Goal: Find specific page/section: Find specific page/section

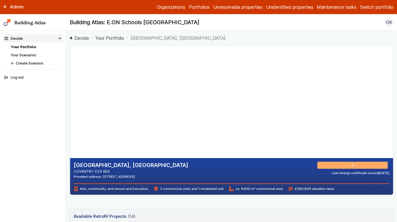
click at [384, 10] on button "Switch portfolio" at bounding box center [376, 7] width 33 height 7
click at [0, 0] on button "Playground" at bounding box center [0, 0] width 0 height 0
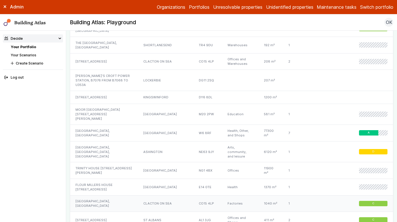
scroll to position [393, 0]
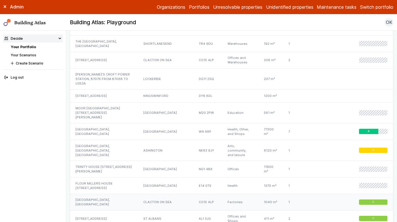
click at [146, 194] on div "CLACTON ON SEA" at bounding box center [165, 202] width 55 height 17
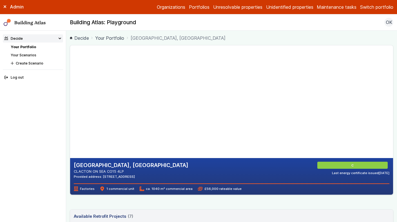
click at [118, 40] on link "Your Portfolio" at bounding box center [109, 38] width 29 height 7
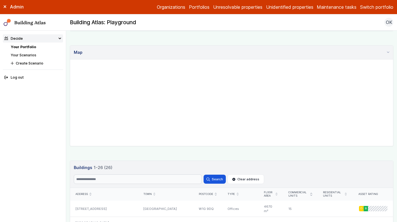
scroll to position [206, 0]
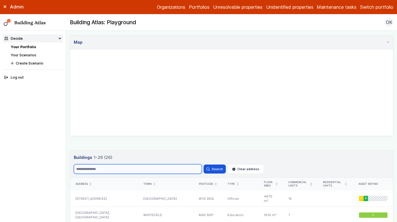
click at [104, 166] on input "Search" at bounding box center [138, 169] width 128 height 10
type input "*******"
click at [204, 164] on button "Search" at bounding box center [215, 168] width 22 height 9
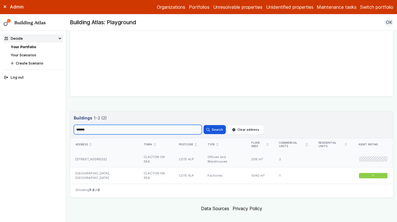
scroll to position [253, 0]
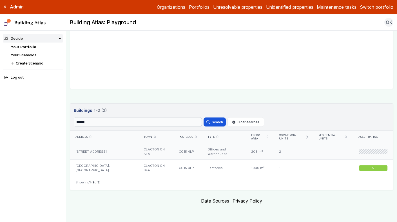
click at [121, 152] on div "[STREET_ADDRESS]" at bounding box center [104, 151] width 68 height 16
click at [121, 161] on div "[GEOGRAPHIC_DATA], [GEOGRAPHIC_DATA]" at bounding box center [104, 168] width 68 height 16
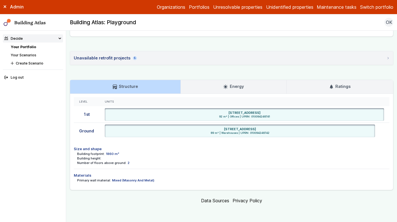
scroll to position [609, 0]
drag, startPoint x: 296, startPoint y: 113, endPoint x: 279, endPoint y: 113, distance: 17.7
click at [279, 113] on div "UNIT 2C, TELFORD ROAD, CLACTON-ON-SEA, ESSEX CO15 4LP" at bounding box center [245, 112] width 276 height 5
copy h6 "CO15 4LP"
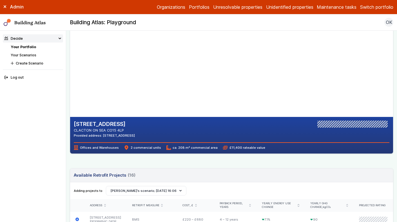
scroll to position [40, 0]
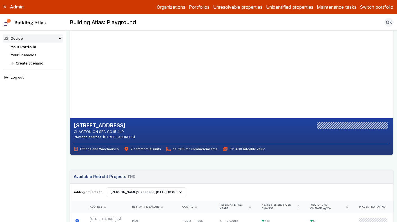
click at [115, 128] on h2 "UNIT 2, TELFORD ROAD" at bounding box center [104, 125] width 61 height 7
click at [115, 128] on h2 "[STREET_ADDRESS]" at bounding box center [104, 125] width 61 height 7
copy div "[STREET_ADDRESS]"
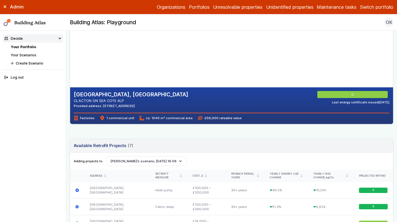
scroll to position [71, 0]
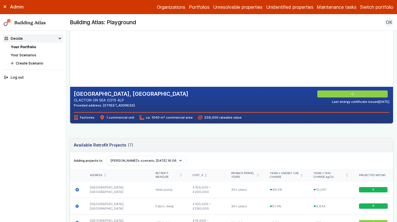
drag, startPoint x: 161, startPoint y: 59, endPoint x: 159, endPoint y: 83, distance: 24.0
click at [70, 83] on gmp-map-3d at bounding box center [70, 30] width 0 height 113
drag, startPoint x: 167, startPoint y: 65, endPoint x: 153, endPoint y: 38, distance: 30.7
click at [70, 38] on gmp-map-3d at bounding box center [70, 30] width 0 height 113
drag, startPoint x: 129, startPoint y: 100, endPoint x: 74, endPoint y: 95, distance: 54.9
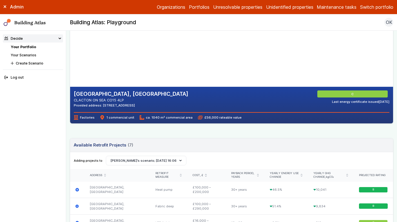
click at [74, 95] on div "DURA HOUSE, TELFORD ROAD CLACTON ON SEA CO15 4LP Provided address: 14 Telford r…" at bounding box center [131, 98] width 115 height 17
copy div "DURA HOUSE, TELFORD ROAD CLACTON ON SEA CO15 4LP"
click at [172, 96] on div "DURA HOUSE, TELFORD ROAD CLACTON ON SEA CO15 4LP Provided address: 14 Telford r…" at bounding box center [232, 98] width 316 height 17
click at [132, 94] on h2 "[GEOGRAPHIC_DATA], [GEOGRAPHIC_DATA]" at bounding box center [131, 93] width 115 height 7
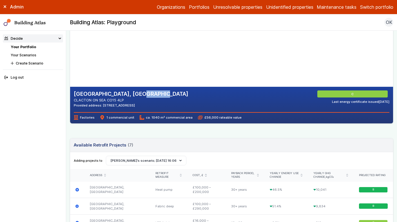
click at [132, 94] on h2 "[GEOGRAPHIC_DATA], [GEOGRAPHIC_DATA]" at bounding box center [131, 93] width 115 height 7
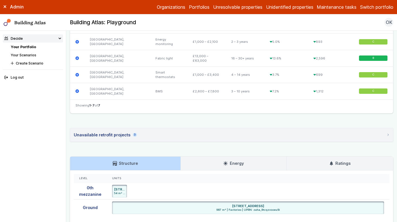
scroll to position [272, 0]
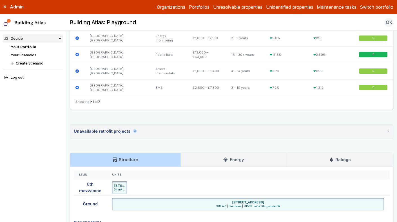
click at [124, 132] on div "Unavailable retrofit projects 3" at bounding box center [105, 131] width 63 height 6
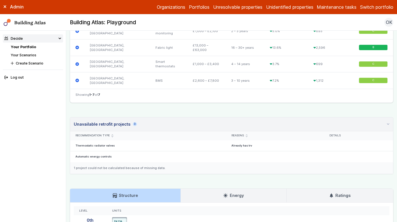
scroll to position [280, 0]
click at [154, 168] on div "1 project could not be calculated because of missing data." at bounding box center [231, 168] width 323 height 12
click at [173, 112] on div "DURA HOUSE, TELFORD ROAD CLACTON ON SEA CO15 4LP Provided address: 14 Telford r…" at bounding box center [232, 31] width 324 height 533
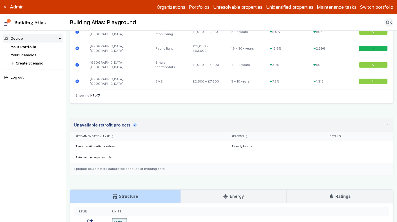
scroll to position [279, 0]
click at [184, 114] on div "DURA HOUSE, TELFORD ROAD CLACTON ON SEA CO15 4LP Provided address: 14 Telford r…" at bounding box center [232, 32] width 324 height 533
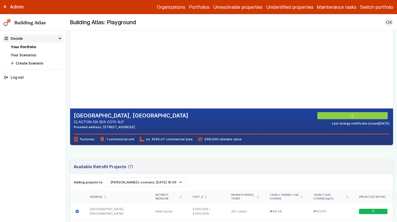
scroll to position [45, 0]
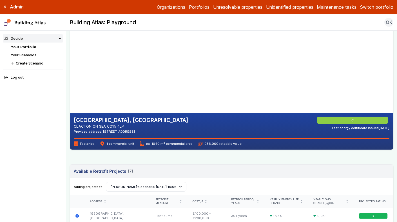
drag, startPoint x: 152, startPoint y: 77, endPoint x: 169, endPoint y: 77, distance: 17.7
click at [70, 77] on gmp-map-3d at bounding box center [70, 56] width 0 height 113
drag, startPoint x: 161, startPoint y: 89, endPoint x: 171, endPoint y: 71, distance: 20.9
click at [70, 71] on gmp-map-3d at bounding box center [70, 56] width 0 height 113
drag, startPoint x: 206, startPoint y: 76, endPoint x: 215, endPoint y: 66, distance: 13.4
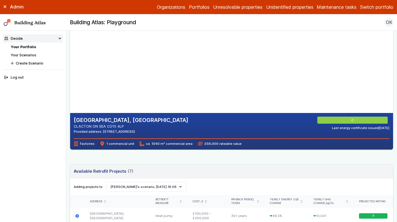
click at [70, 66] on gmp-map-3d at bounding box center [70, 56] width 0 height 113
drag, startPoint x: 212, startPoint y: 52, endPoint x: 215, endPoint y: 74, distance: 22.5
click at [70, 74] on gmp-map-3d at bounding box center [70, 56] width 0 height 113
drag, startPoint x: 184, startPoint y: 66, endPoint x: 177, endPoint y: 54, distance: 14.0
click at [70, 54] on gmp-map-3d at bounding box center [70, 56] width 0 height 113
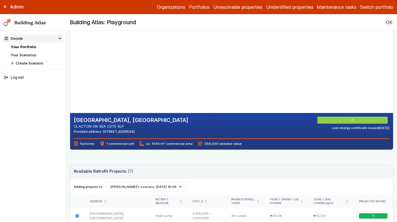
drag, startPoint x: 195, startPoint y: 78, endPoint x: 197, endPoint y: 70, distance: 8.5
click at [70, 69] on gmp-map-3d at bounding box center [70, 56] width 0 height 113
drag, startPoint x: 160, startPoint y: 89, endPoint x: 181, endPoint y: 68, distance: 29.7
click at [70, 67] on gmp-map-3d at bounding box center [70, 56] width 0 height 113
drag, startPoint x: 184, startPoint y: 88, endPoint x: 171, endPoint y: 70, distance: 22.3
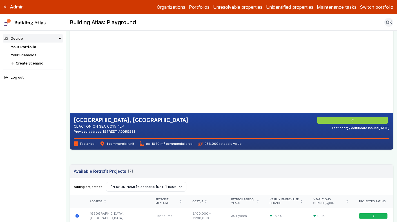
click at [70, 70] on gmp-map-3d at bounding box center [70, 56] width 0 height 113
drag, startPoint x: 154, startPoint y: 87, endPoint x: 160, endPoint y: 80, distance: 9.6
click at [70, 80] on gmp-map-3d at bounding box center [70, 56] width 0 height 113
